Goal: Transaction & Acquisition: Purchase product/service

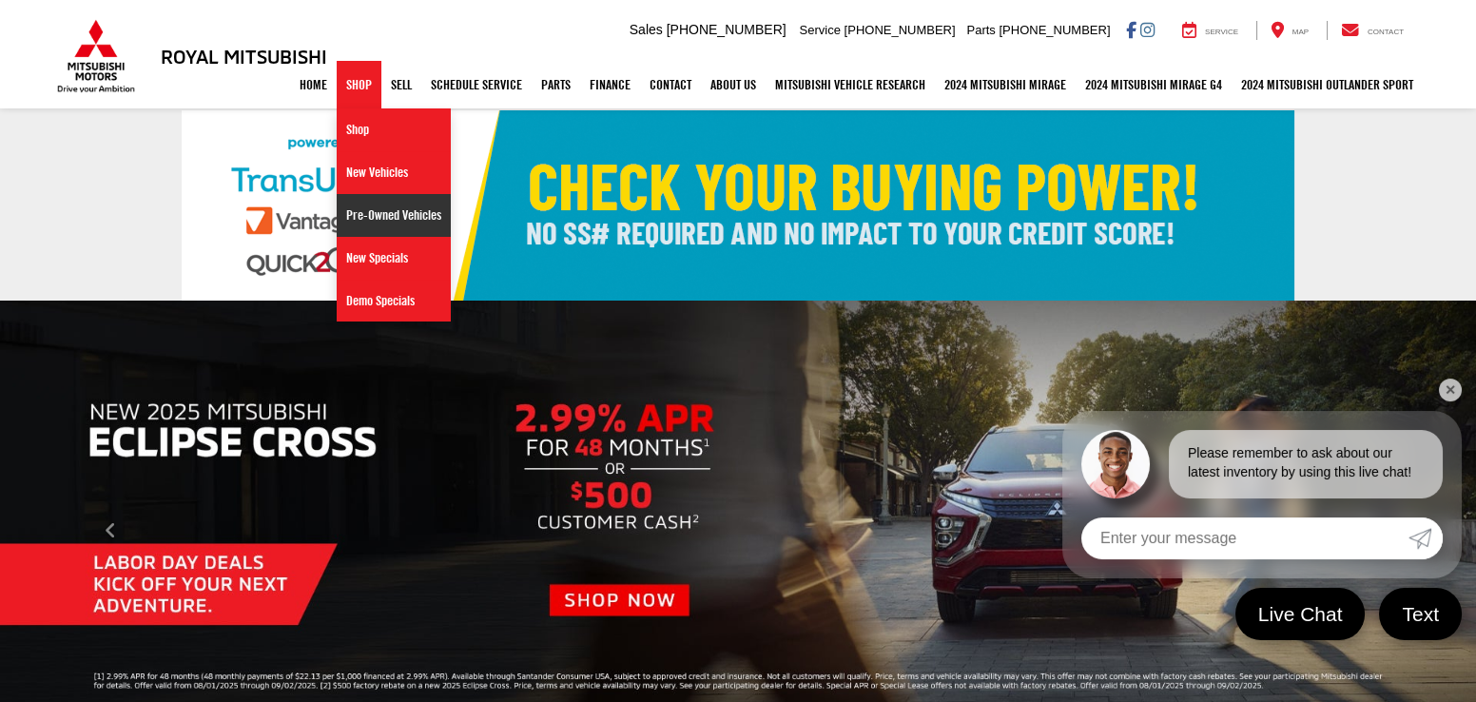
click at [415, 203] on link "Pre-Owned Vehicles" at bounding box center [394, 215] width 114 height 43
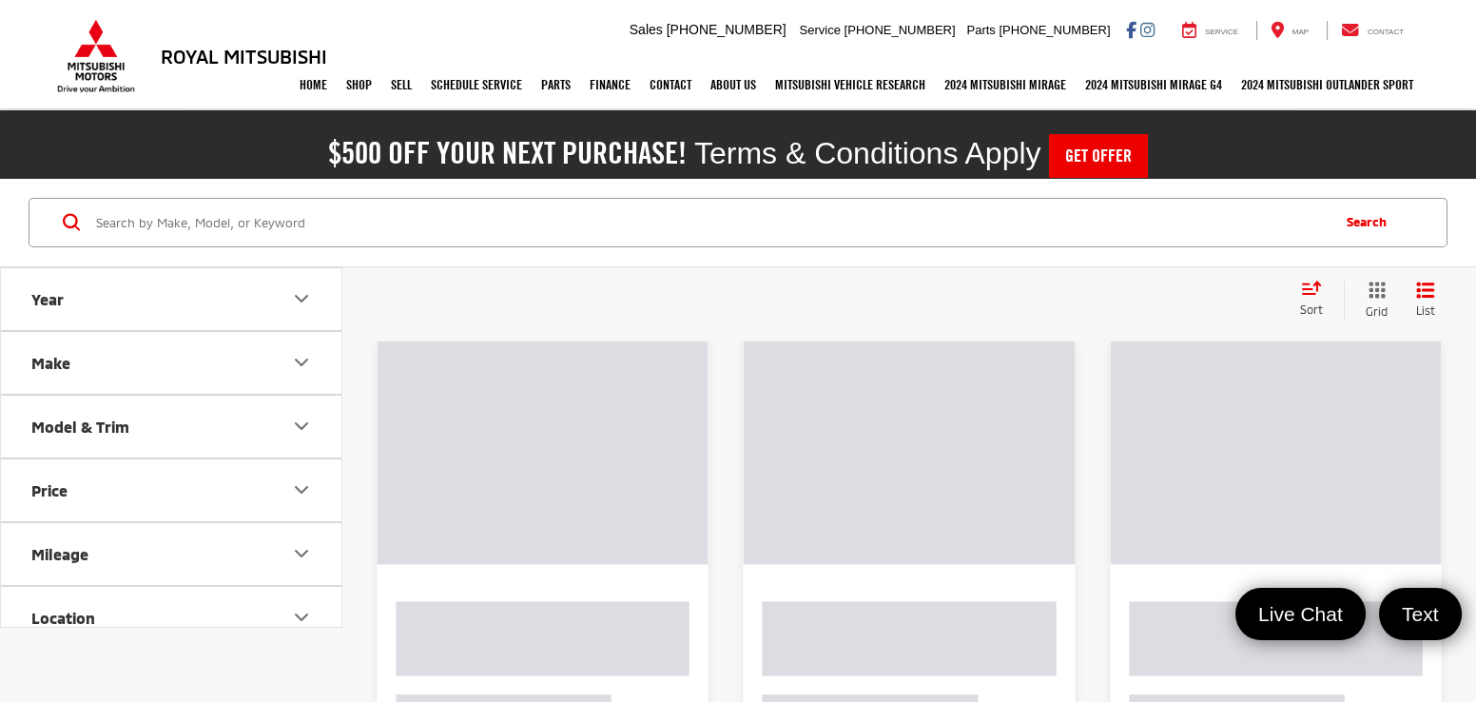
click at [680, 200] on input "Search by Make, Model, or Keyword" at bounding box center [710, 223] width 1233 height 46
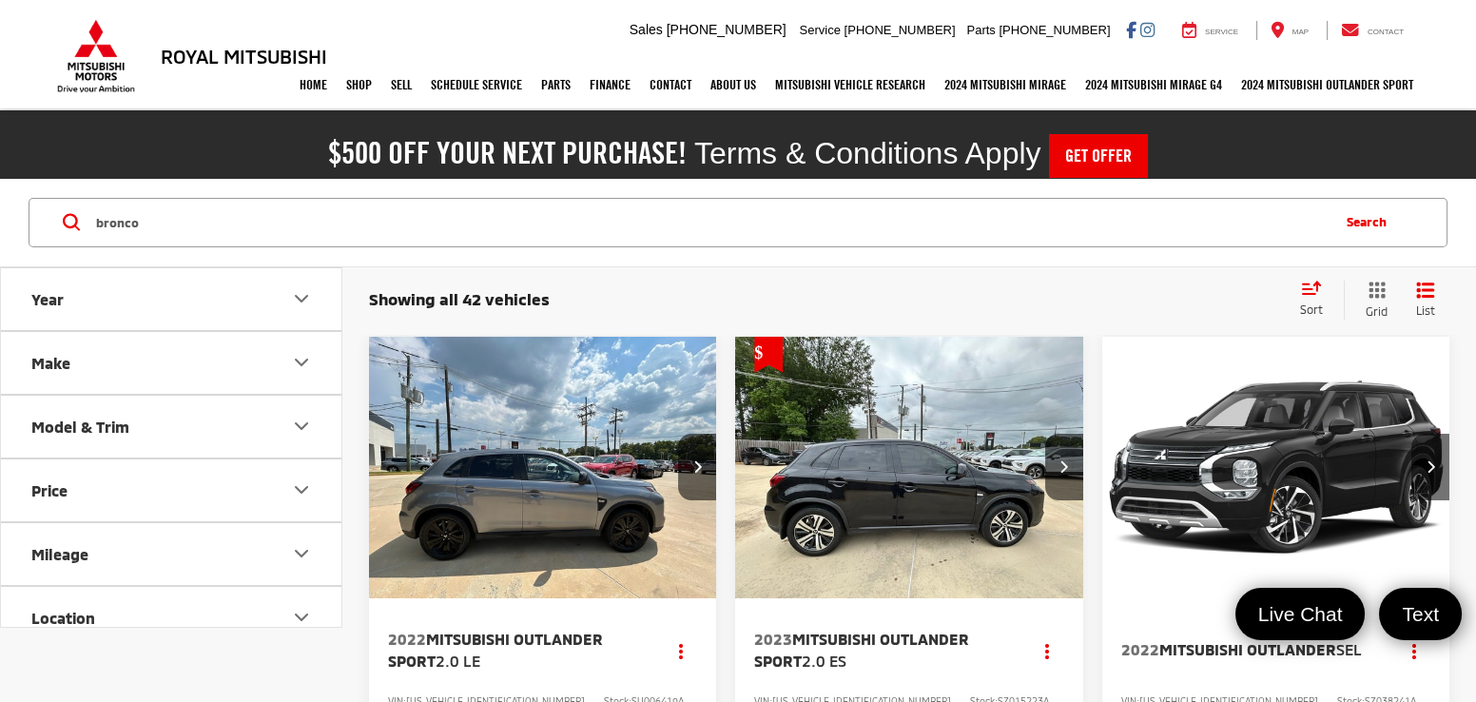
type input "bronco"
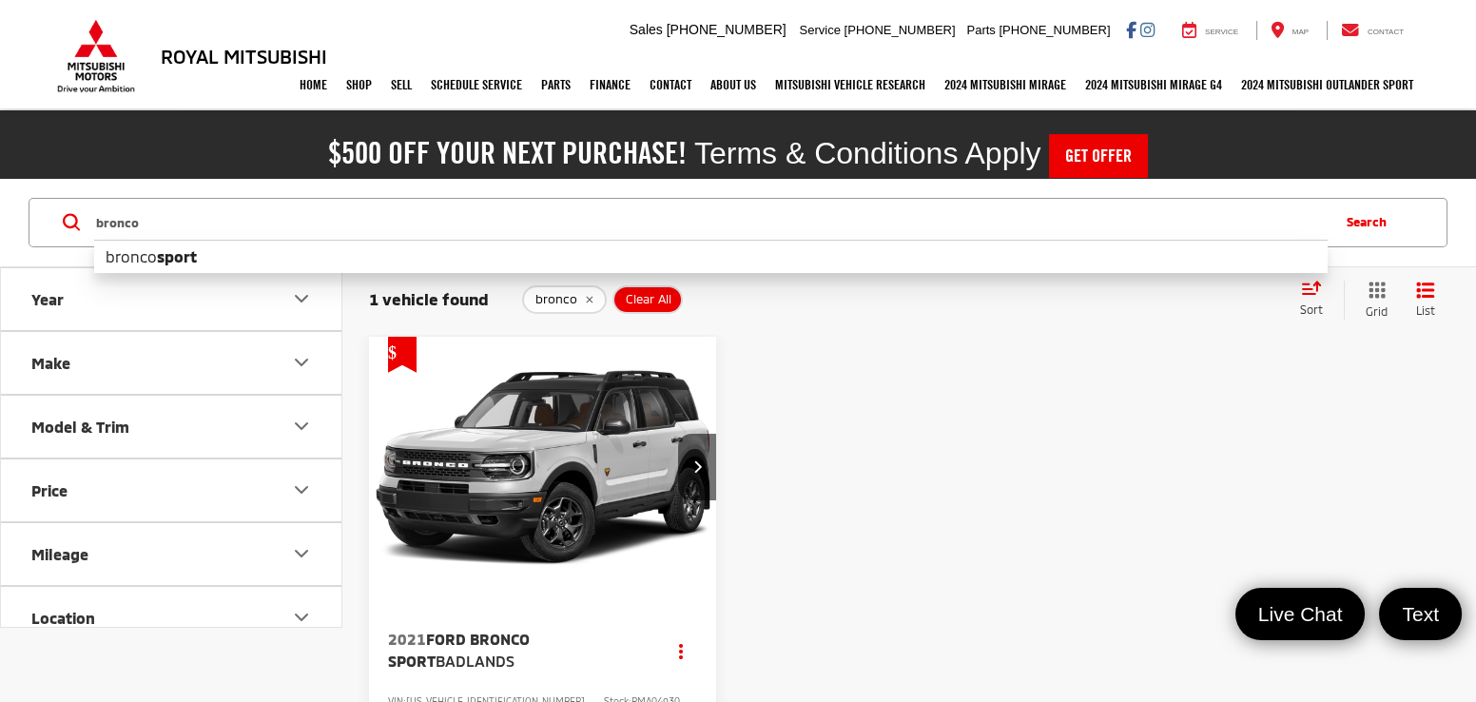
click at [539, 495] on img "2021 Ford Bronco Sport Badlands 0" at bounding box center [543, 468] width 350 height 262
